Goal: Find contact information: Find contact information

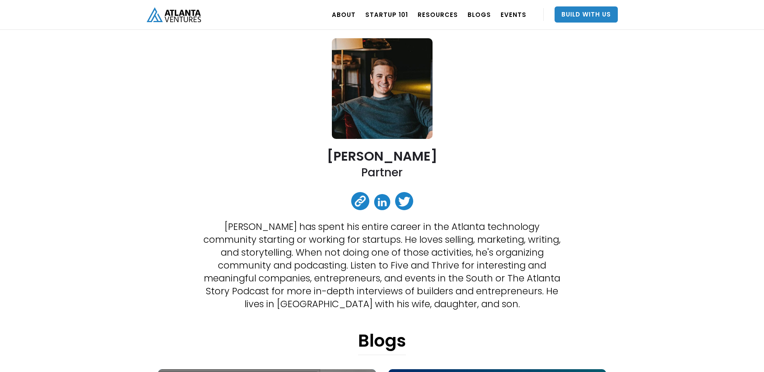
scroll to position [40, 0]
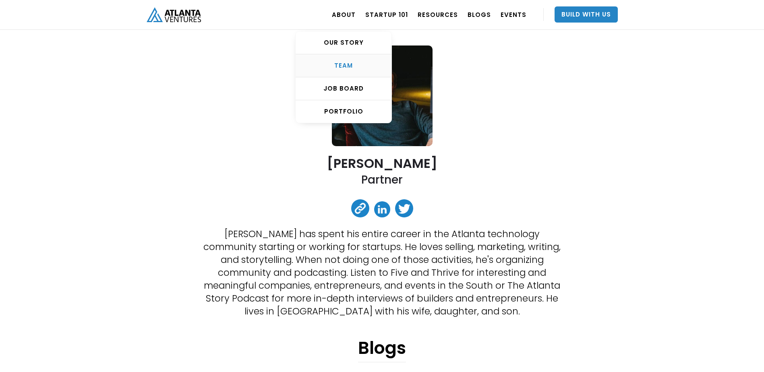
click at [354, 65] on div "TEAM" at bounding box center [344, 66] width 96 height 8
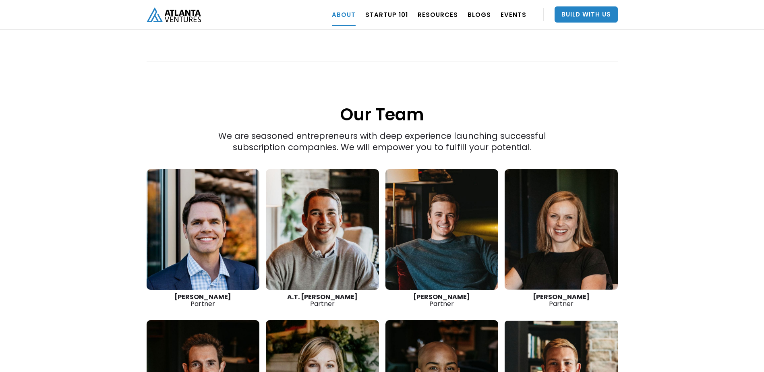
scroll to position [1060, 0]
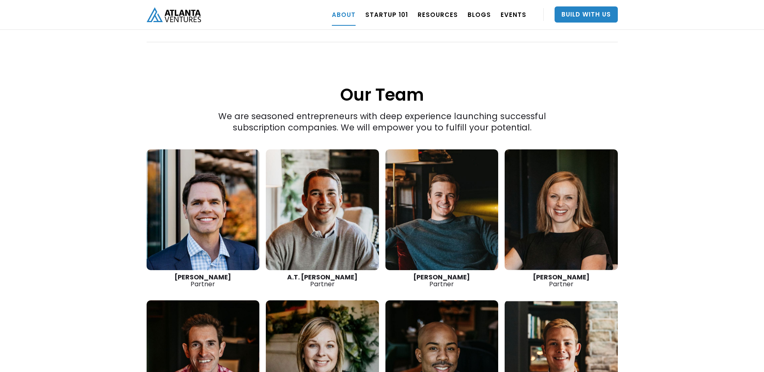
click at [445, 274] on div "Jon Birdsong Partner" at bounding box center [441, 281] width 113 height 14
click at [437, 226] on link at bounding box center [441, 209] width 113 height 121
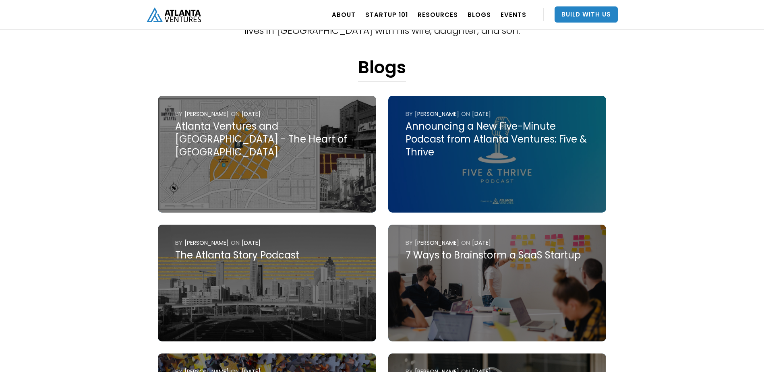
scroll to position [205, 0]
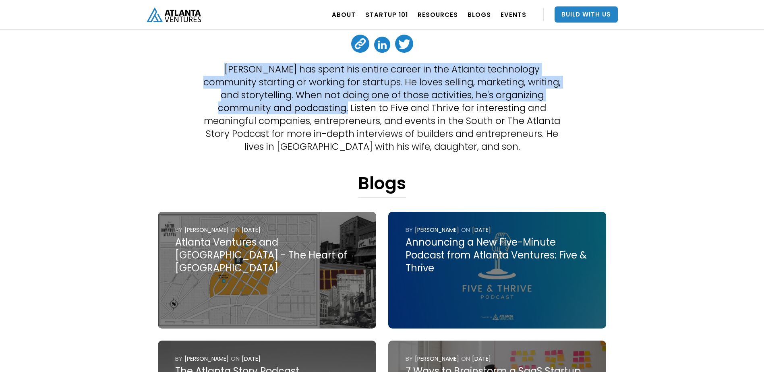
drag, startPoint x: 205, startPoint y: 68, endPoint x: 295, endPoint y: 109, distance: 99.0
click at [295, 109] on p "[PERSON_NAME] has spent his entire career in the Atlanta technology community s…" at bounding box center [382, 108] width 358 height 90
copy p "[PERSON_NAME] has spent his entire career in the Atlanta technology community s…"
click at [195, 240] on div "Atlanta Ventures and [GEOGRAPHIC_DATA] - The Heart of [GEOGRAPHIC_DATA]" at bounding box center [266, 255] width 183 height 39
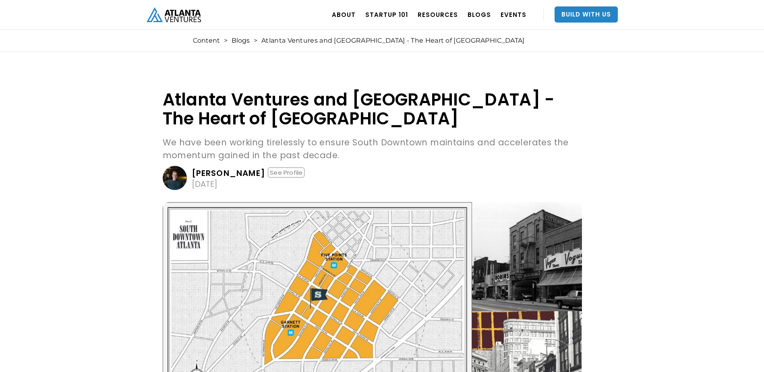
click at [187, 19] on img "home" at bounding box center [174, 14] width 54 height 15
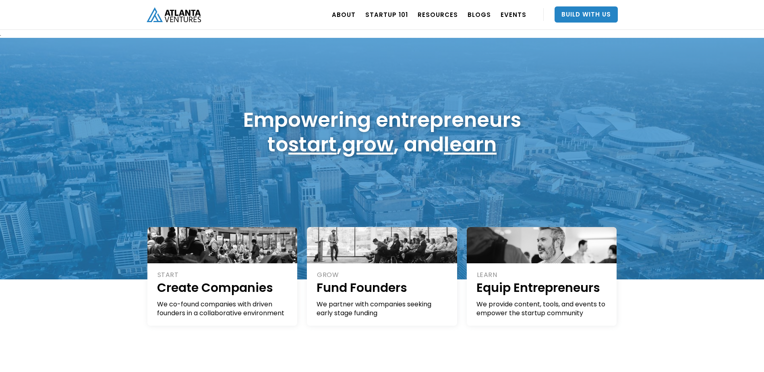
drag, startPoint x: 0, startPoint y: 0, endPoint x: 184, endPoint y: 18, distance: 185.3
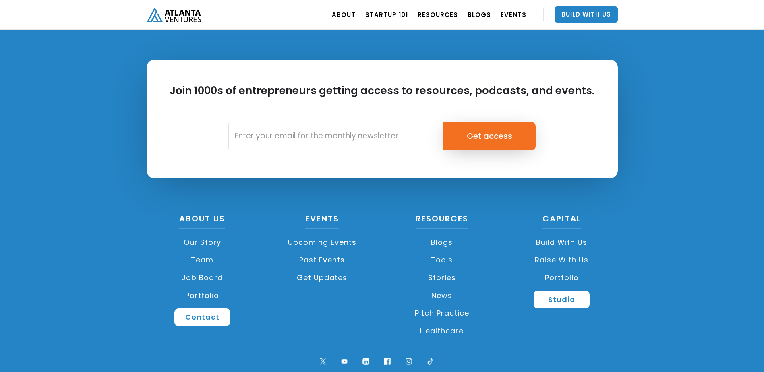
scroll to position [1898, 0]
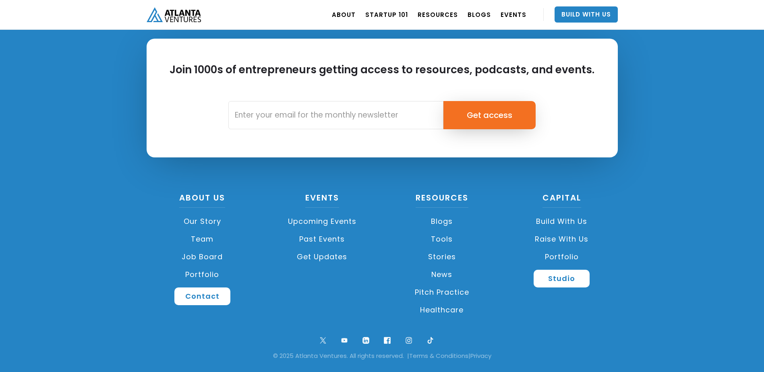
click at [206, 236] on link "Team" at bounding box center [203, 239] width 112 height 18
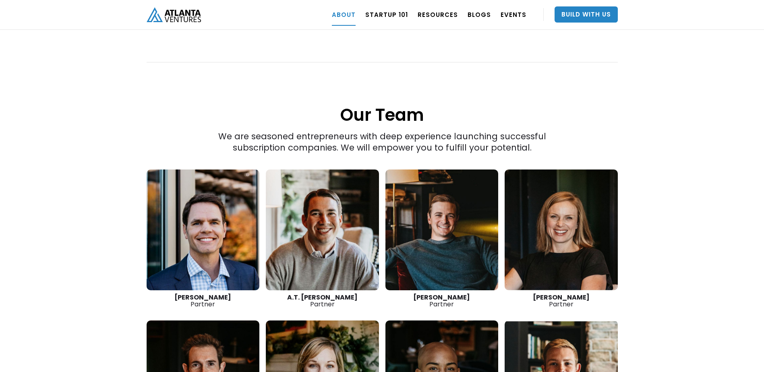
scroll to position [1019, 0]
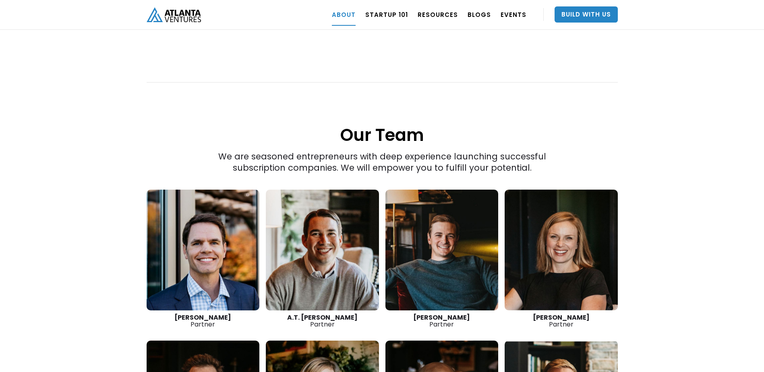
click at [302, 141] on div "We are seasoned entrepreneurs with deep experience launching successful subscri…" at bounding box center [382, 100] width 377 height 148
click at [284, 130] on div "We are seasoned entrepreneurs with deep experience launching successful subscri…" at bounding box center [382, 100] width 377 height 148
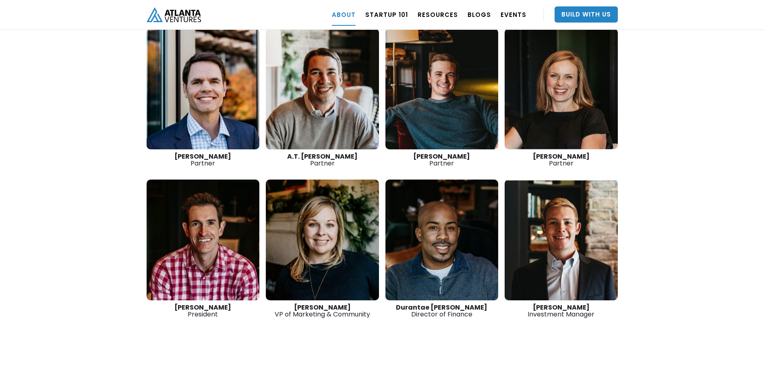
click at [440, 85] on link at bounding box center [441, 89] width 113 height 121
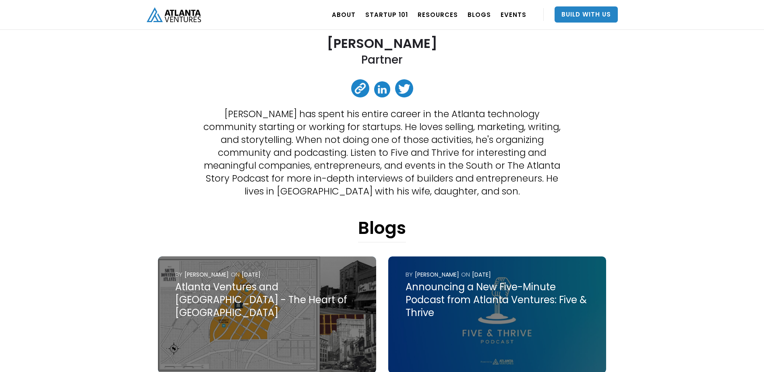
scroll to position [161, 0]
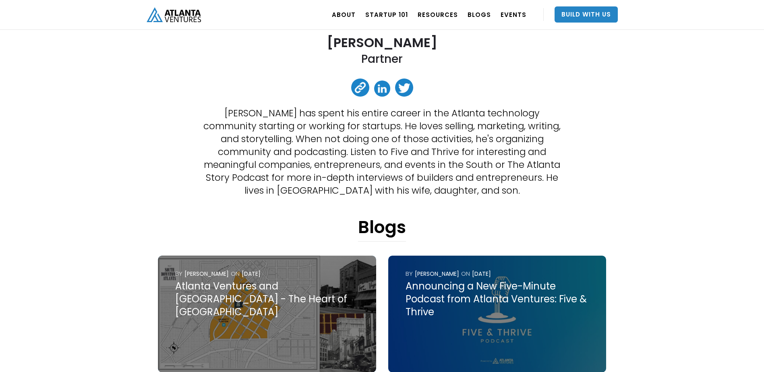
click at [285, 297] on div "Atlanta Ventures and South Downtown - The Heart of Atlanta" at bounding box center [266, 299] width 183 height 39
